Goal: Task Accomplishment & Management: Use online tool/utility

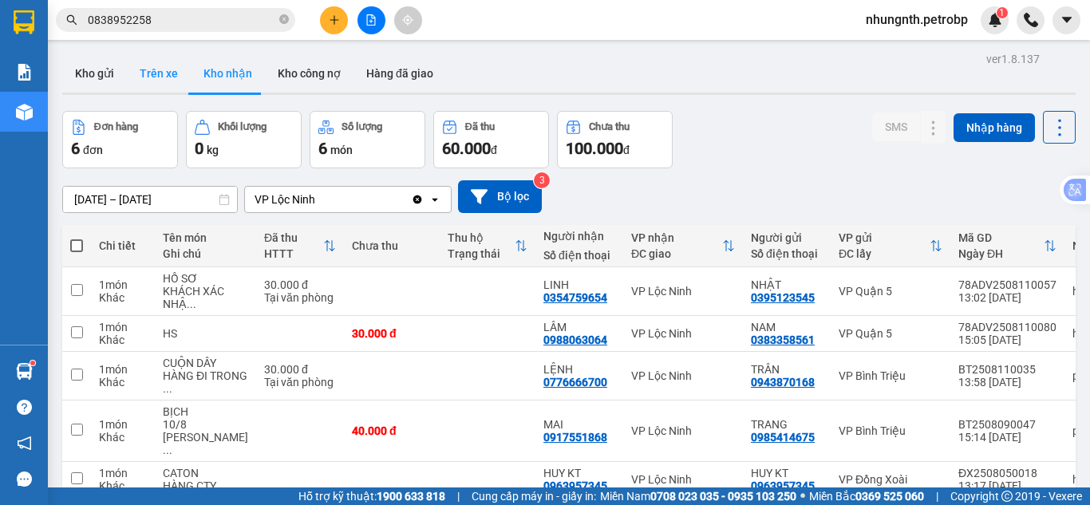
click at [164, 79] on button "Trên xe" at bounding box center [159, 73] width 64 height 38
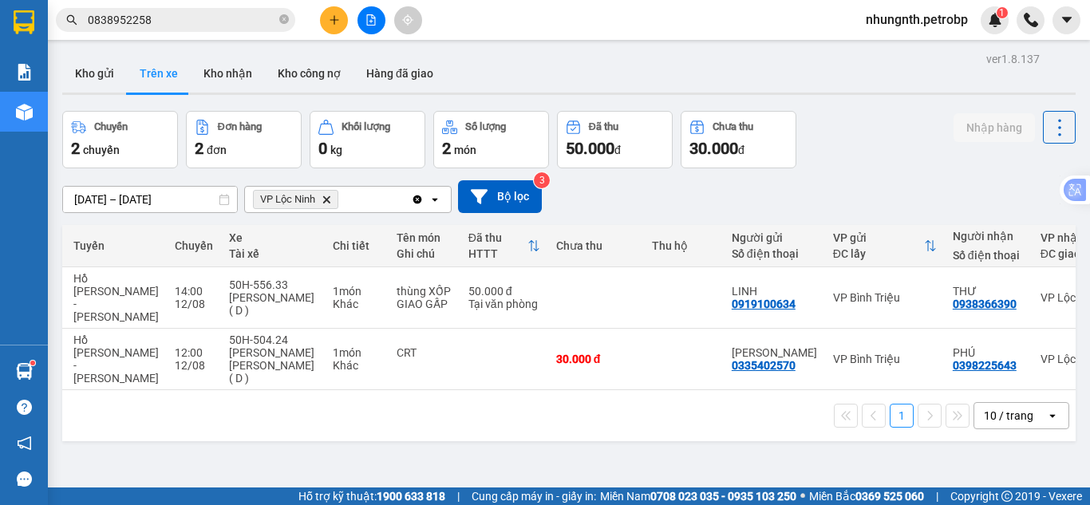
scroll to position [0, 235]
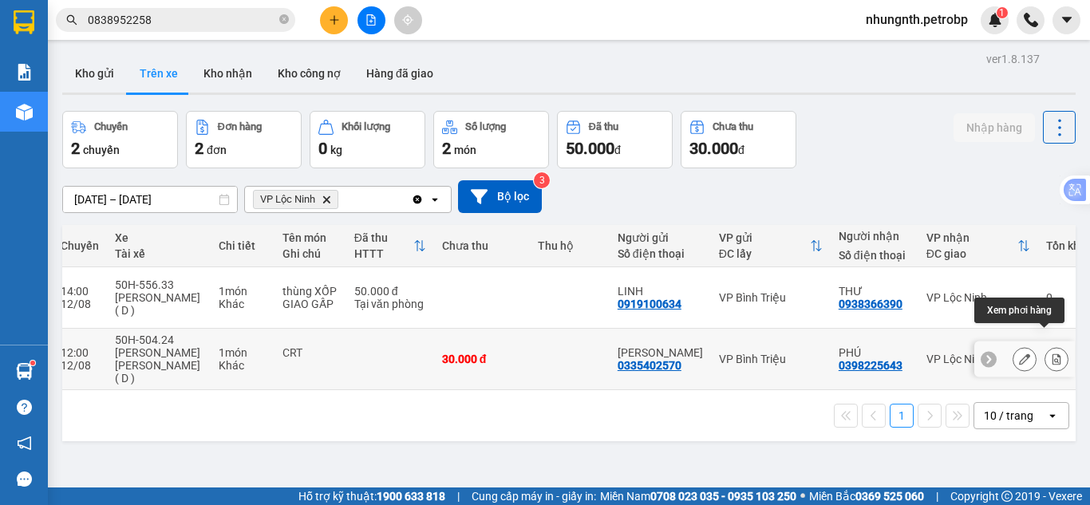
click at [1053, 354] on icon at bounding box center [1057, 359] width 9 height 11
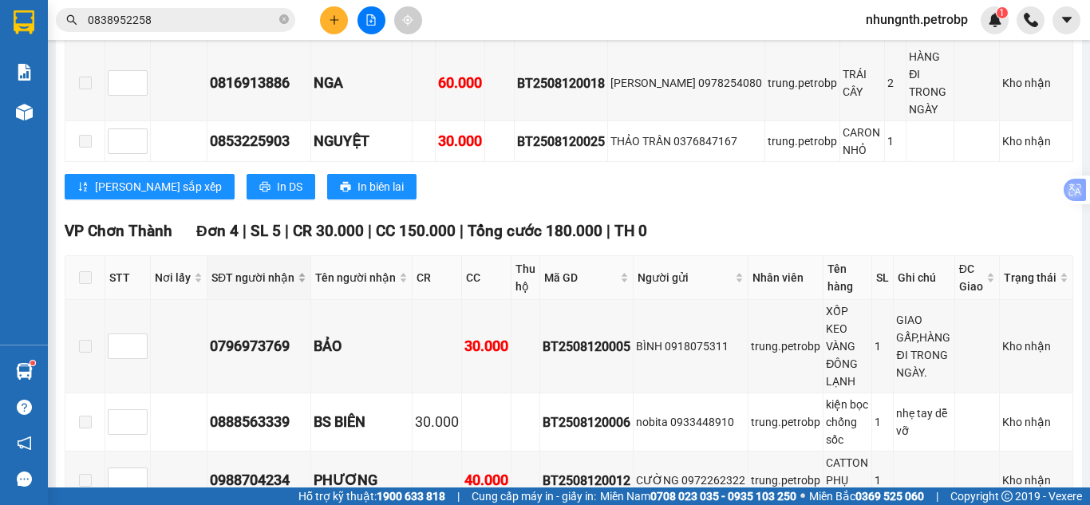
scroll to position [630, 0]
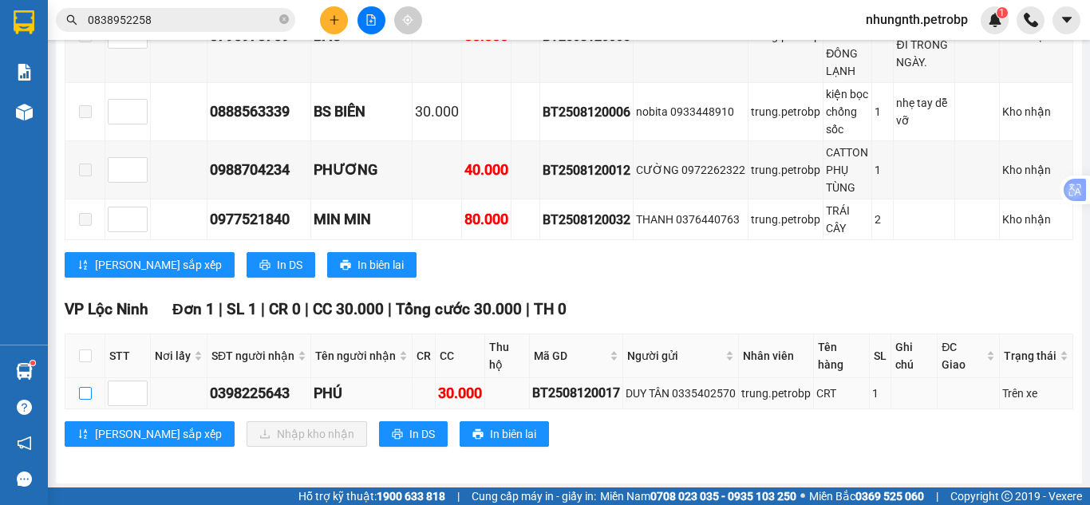
click at [88, 388] on input "checkbox" at bounding box center [85, 393] width 13 height 13
checkbox input "true"
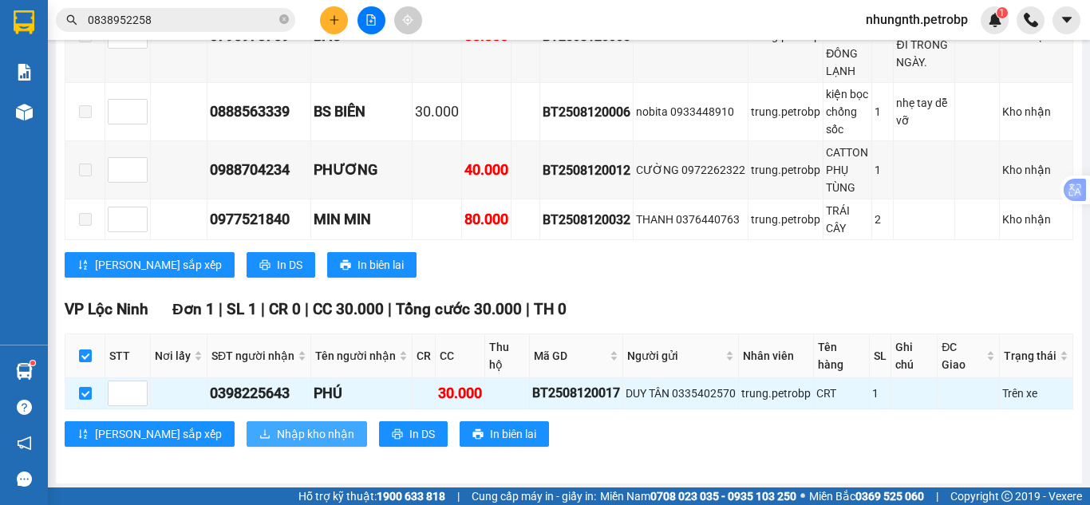
click at [277, 430] on span "Nhập kho nhận" at bounding box center [315, 434] width 77 height 18
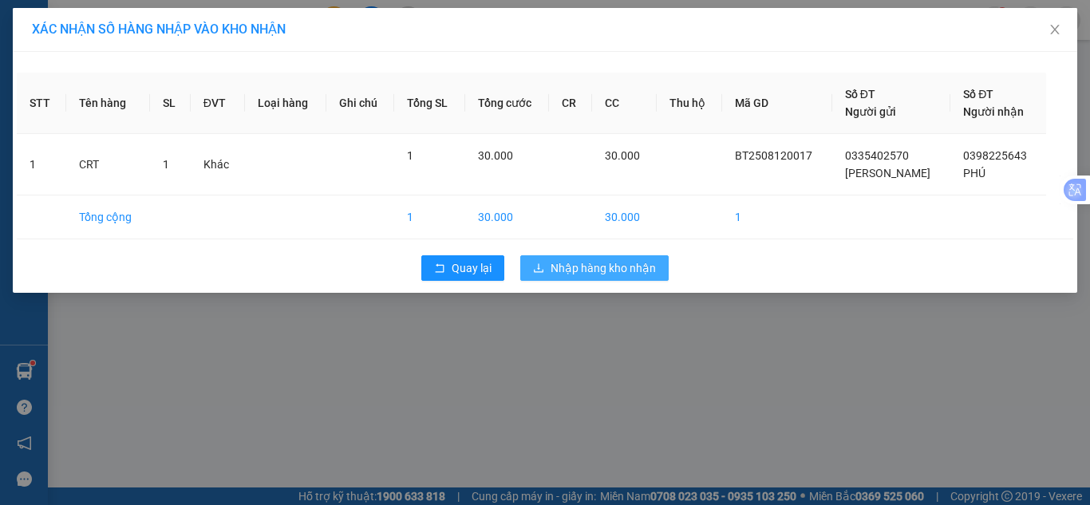
click at [583, 271] on span "Nhập hàng kho nhận" at bounding box center [603, 268] width 105 height 18
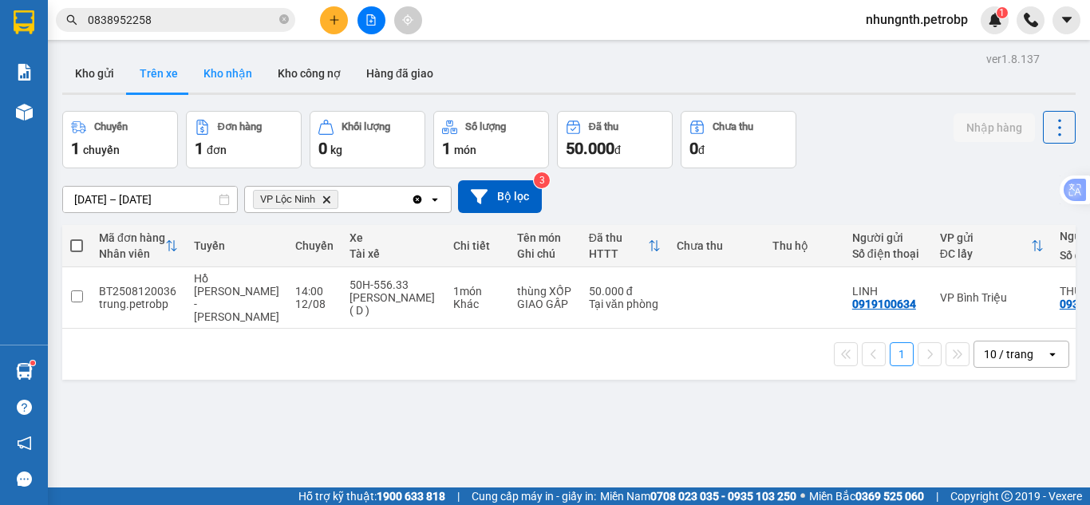
click at [215, 68] on button "Kho nhận" at bounding box center [228, 73] width 74 height 38
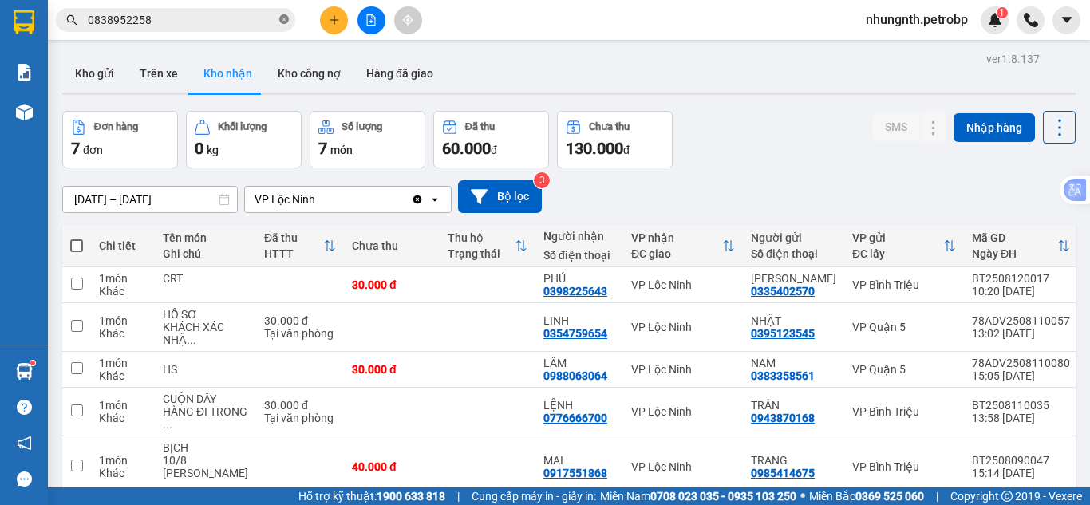
click at [280, 22] on icon "close-circle" at bounding box center [284, 19] width 10 height 10
click at [241, 22] on input "text" at bounding box center [182, 20] width 188 height 18
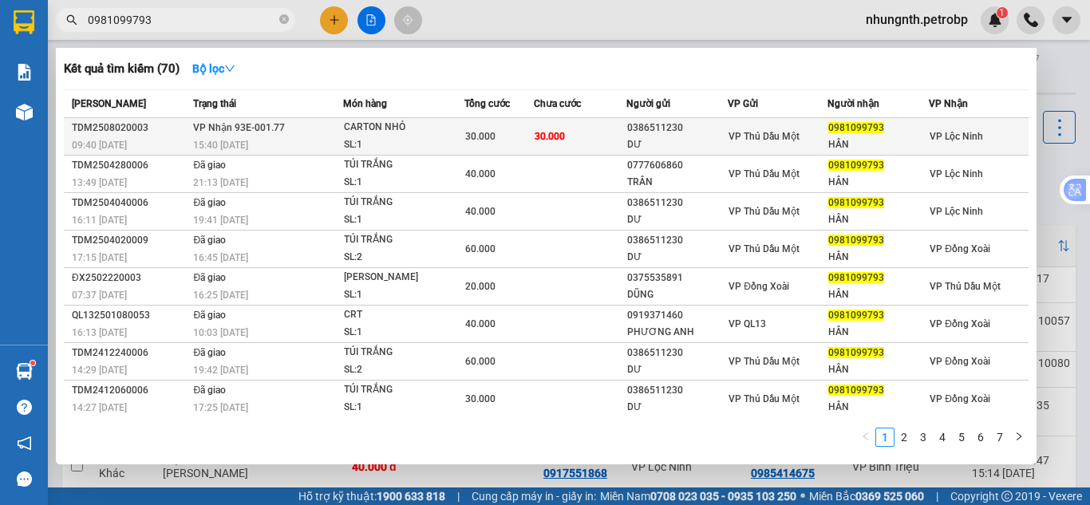
type input "0981099793"
click at [666, 145] on div "DƯ" at bounding box center [677, 144] width 100 height 17
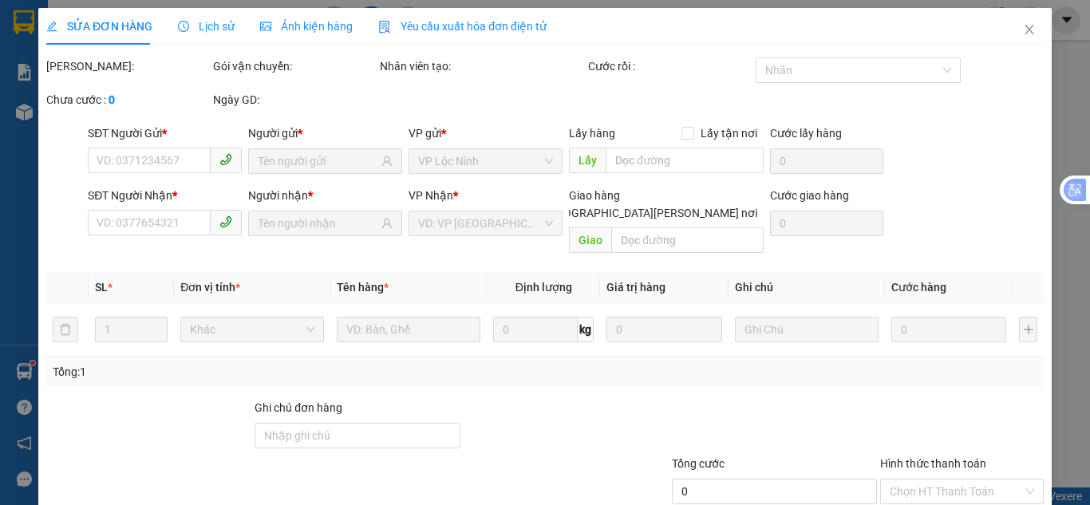
type input "0386511230"
type input "DƯ"
type input "0981099793"
type input "HÂN"
type input "30.000"
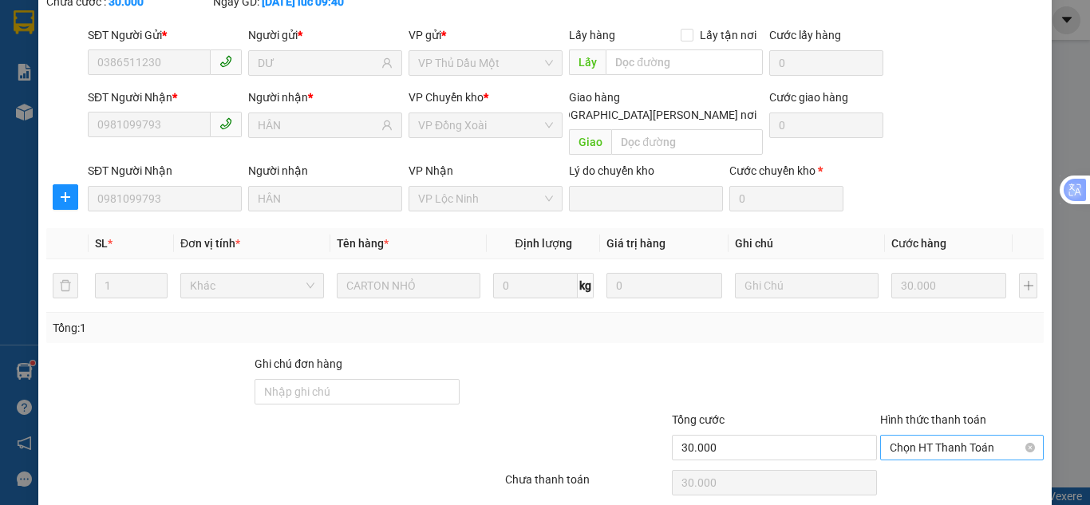
scroll to position [143, 0]
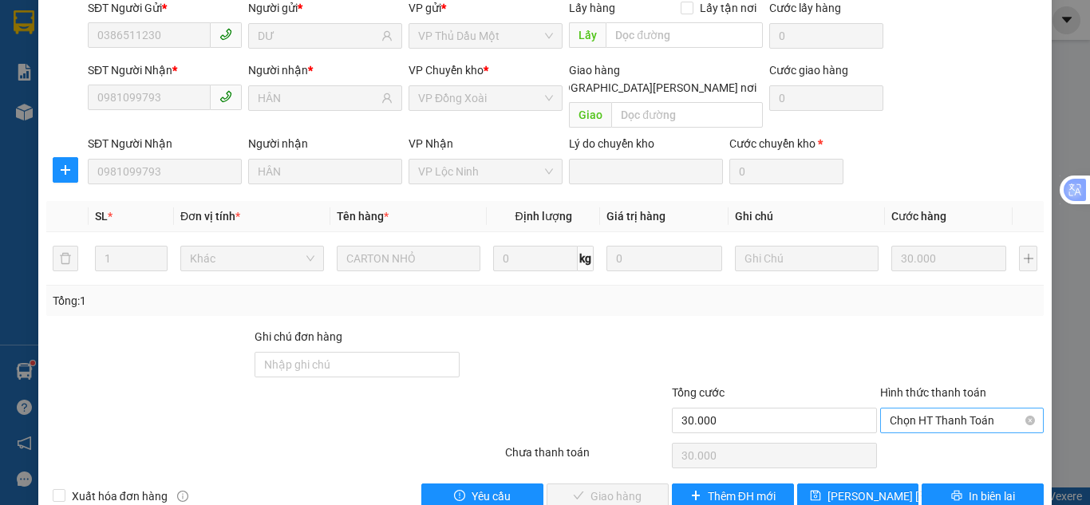
click at [904, 409] on span "Chọn HT Thanh Toán" at bounding box center [962, 421] width 144 height 24
click at [916, 408] on div "Tại văn phòng" at bounding box center [952, 418] width 162 height 26
type input "0"
click at [563, 484] on button "Giao hàng" at bounding box center [608, 497] width 122 height 26
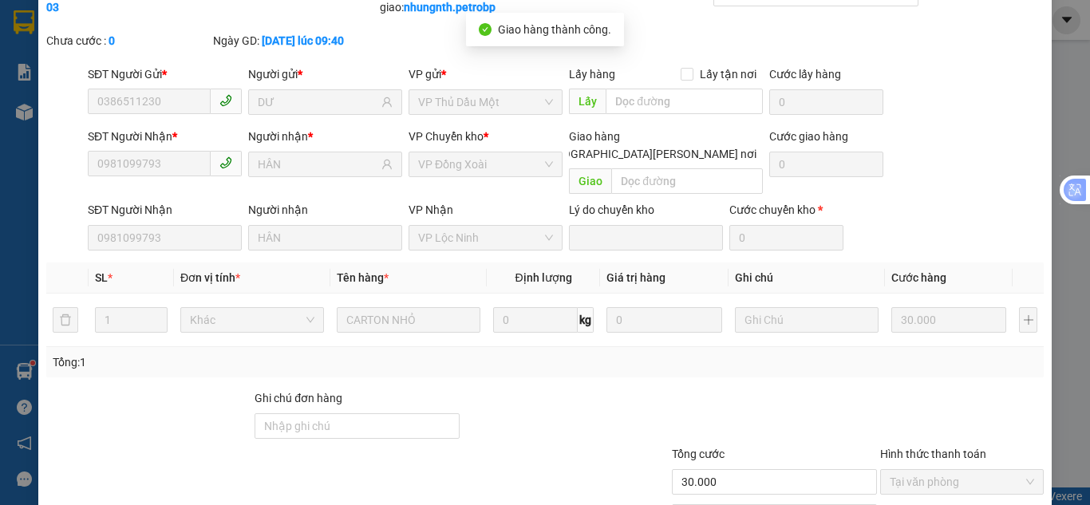
scroll to position [0, 0]
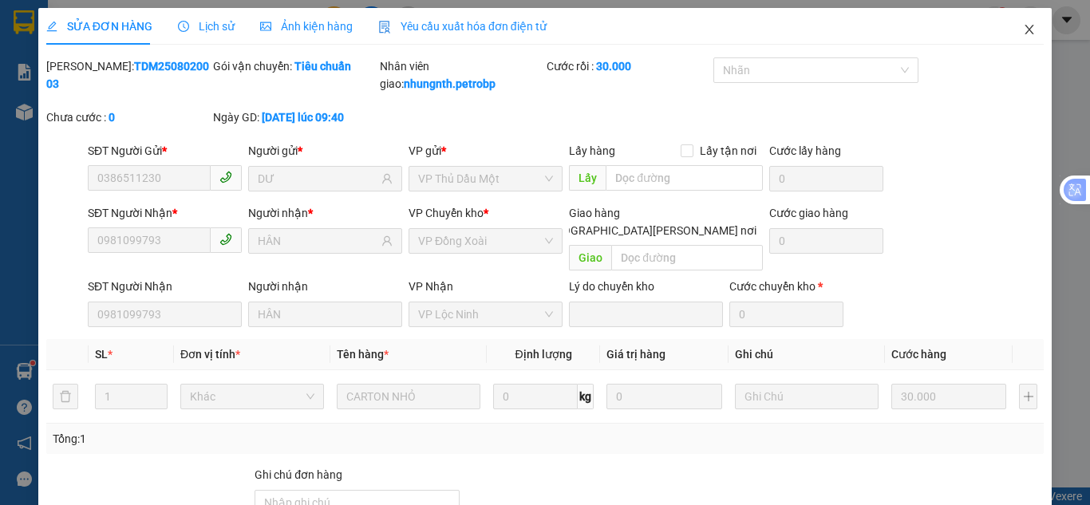
click at [1018, 37] on span "Close" at bounding box center [1029, 30] width 45 height 45
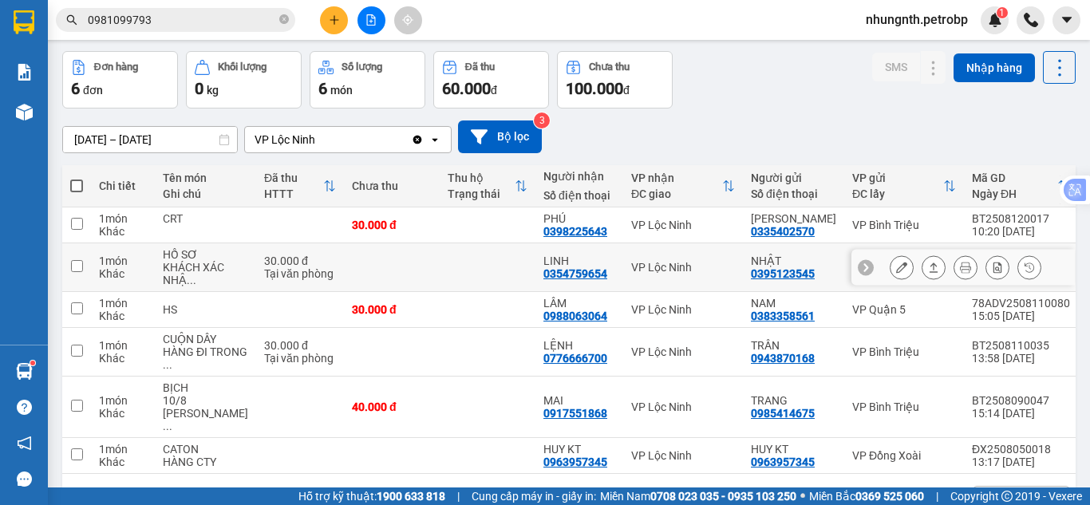
scroll to position [105, 0]
